Goal: Information Seeking & Learning: Learn about a topic

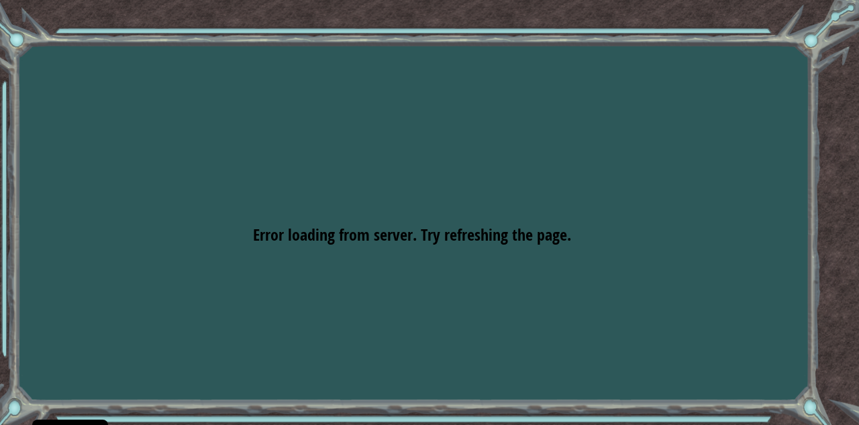
click at [544, 291] on div "Goals Error loading from server. Try refreshing the page. You'll need to join a…" at bounding box center [429, 212] width 859 height 425
click at [557, 246] on span "Error loading from server. Try refreshing the page." at bounding box center [412, 234] width 318 height 21
click at [558, 246] on span "Error loading from server. Try refreshing the page." at bounding box center [412, 234] width 318 height 21
click at [618, 235] on div "Goals Error loading from server. Try refreshing the page. You'll need to join a…" at bounding box center [429, 212] width 859 height 425
click at [610, 232] on div "Goals Error loading from server. Try refreshing the page. You'll need to join a…" at bounding box center [429, 212] width 859 height 425
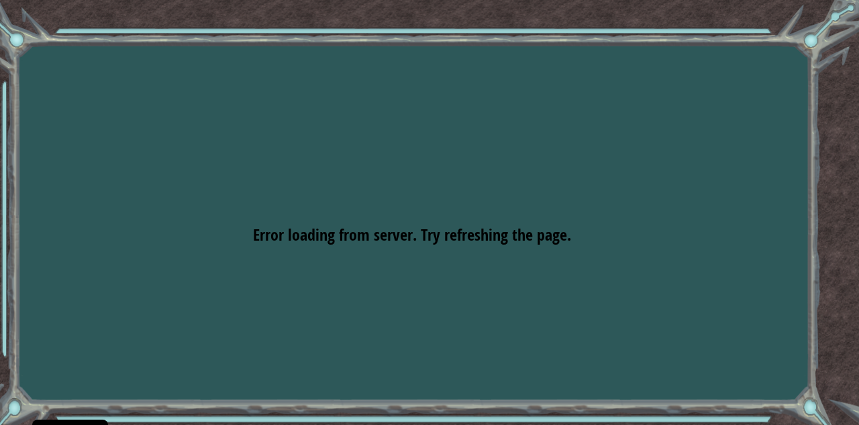
click at [616, 224] on div "Goals Error loading from server. Try refreshing the page. You'll need to join a…" at bounding box center [429, 212] width 859 height 425
click at [618, 222] on div "Goals Error loading from server. Try refreshing the page. You'll need to join a…" at bounding box center [429, 212] width 859 height 425
click at [619, 213] on div "Goals Error loading from server. Try refreshing the page. You'll need to join a…" at bounding box center [429, 212] width 859 height 425
